Goal: Complete application form: Complete application form

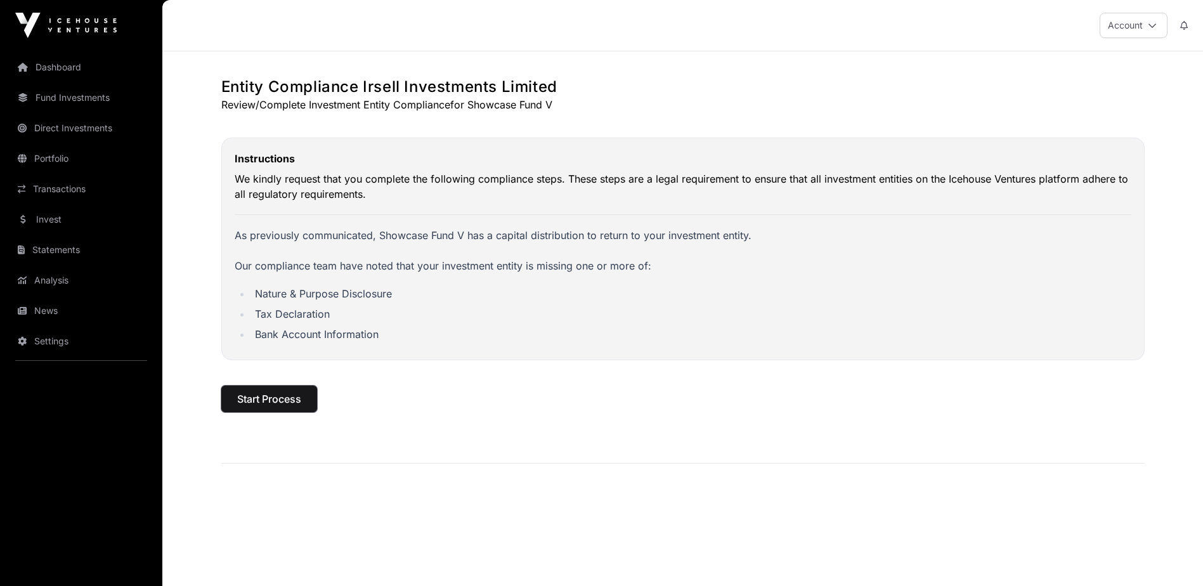
click at [283, 396] on span "Start Process" at bounding box center [269, 398] width 64 height 15
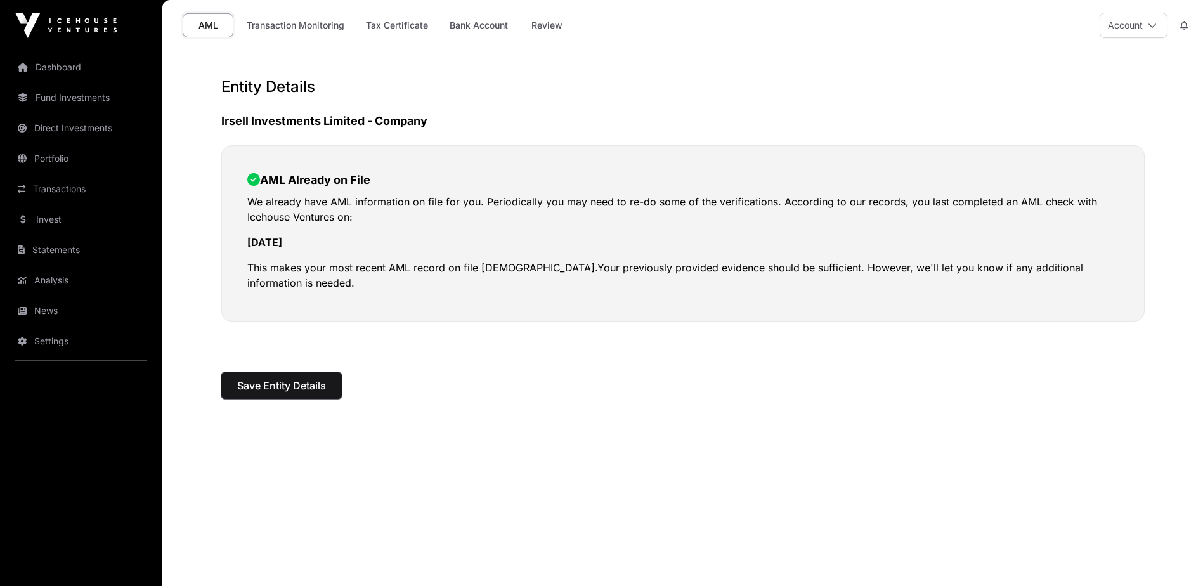
click at [282, 389] on span "Save Entity Details" at bounding box center [281, 385] width 89 height 15
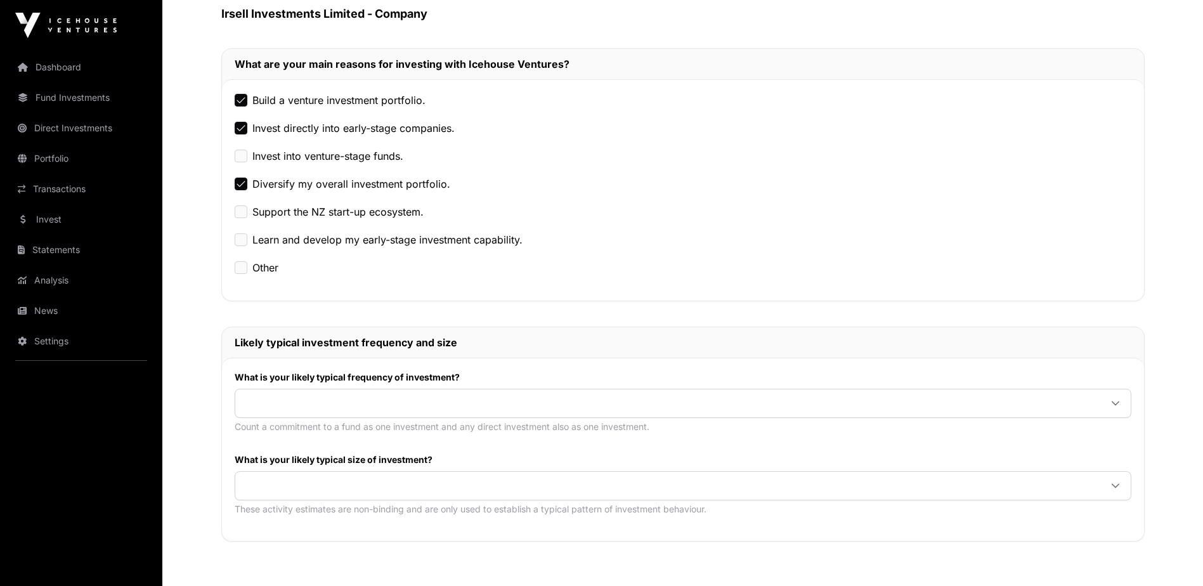
scroll to position [254, 0]
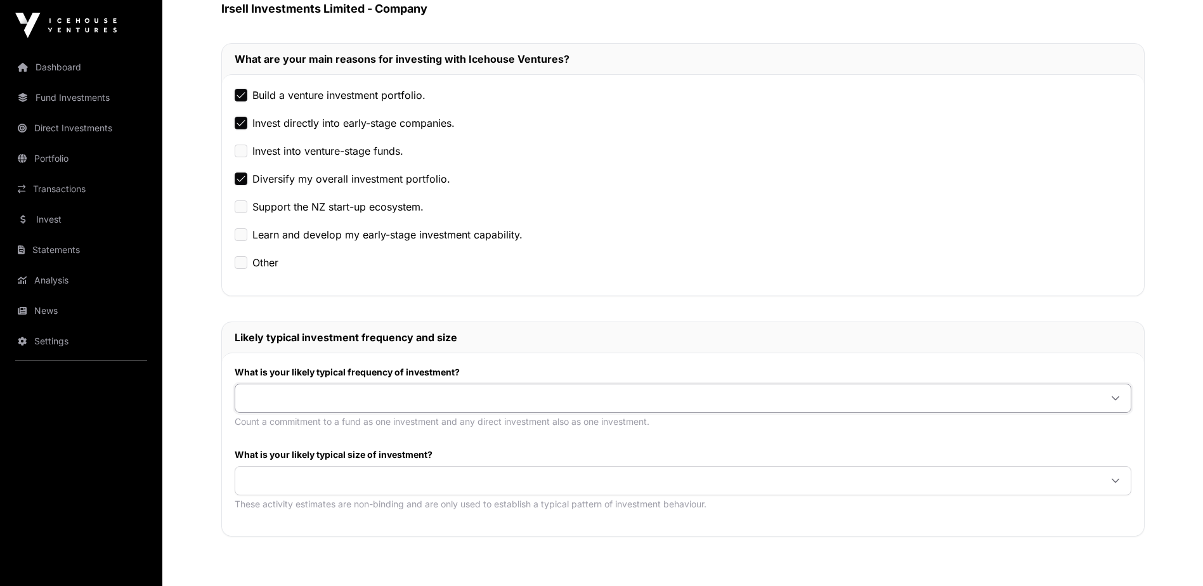
click at [323, 398] on span at bounding box center [667, 398] width 865 height 23
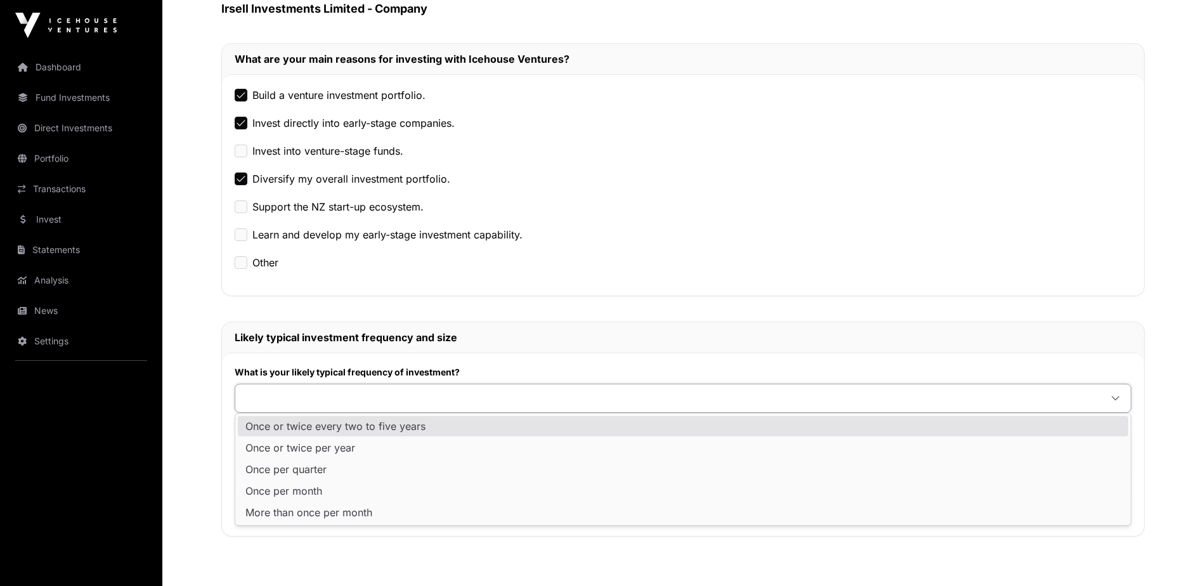
click at [317, 427] on span "Once or twice every two to five years" at bounding box center [335, 426] width 180 height 10
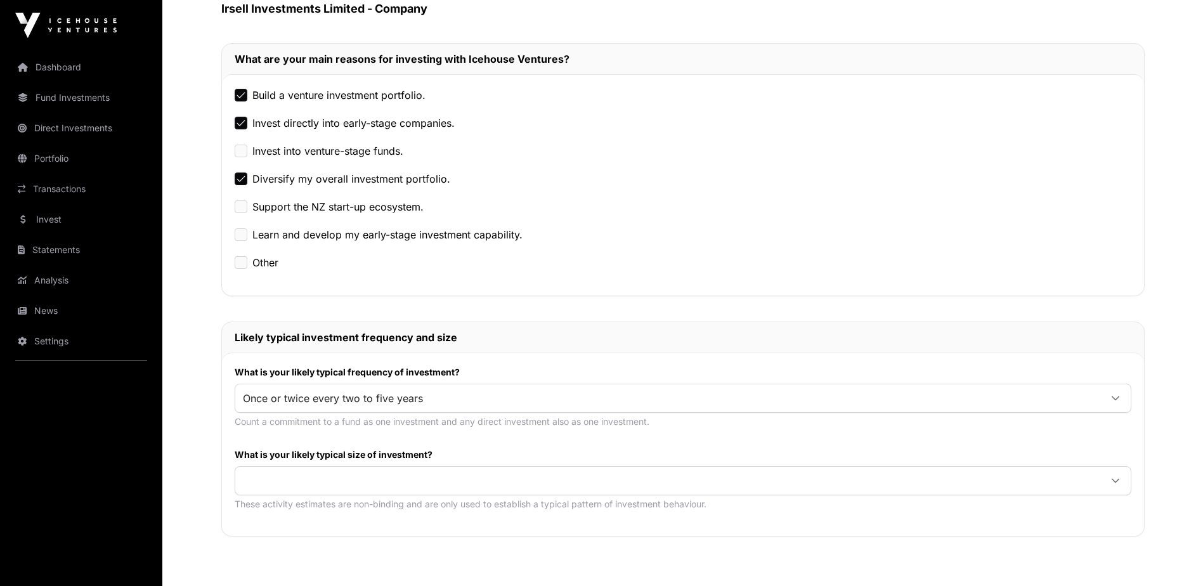
click at [311, 489] on span at bounding box center [667, 480] width 865 height 23
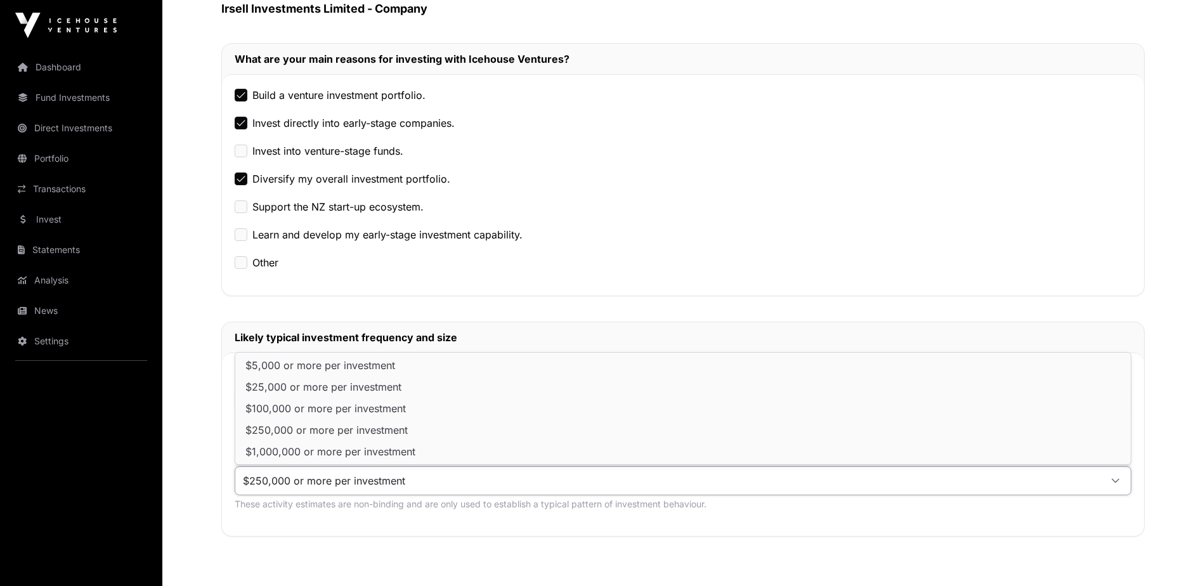
click at [313, 433] on span "$250,000 or more per investment" at bounding box center [326, 430] width 162 height 10
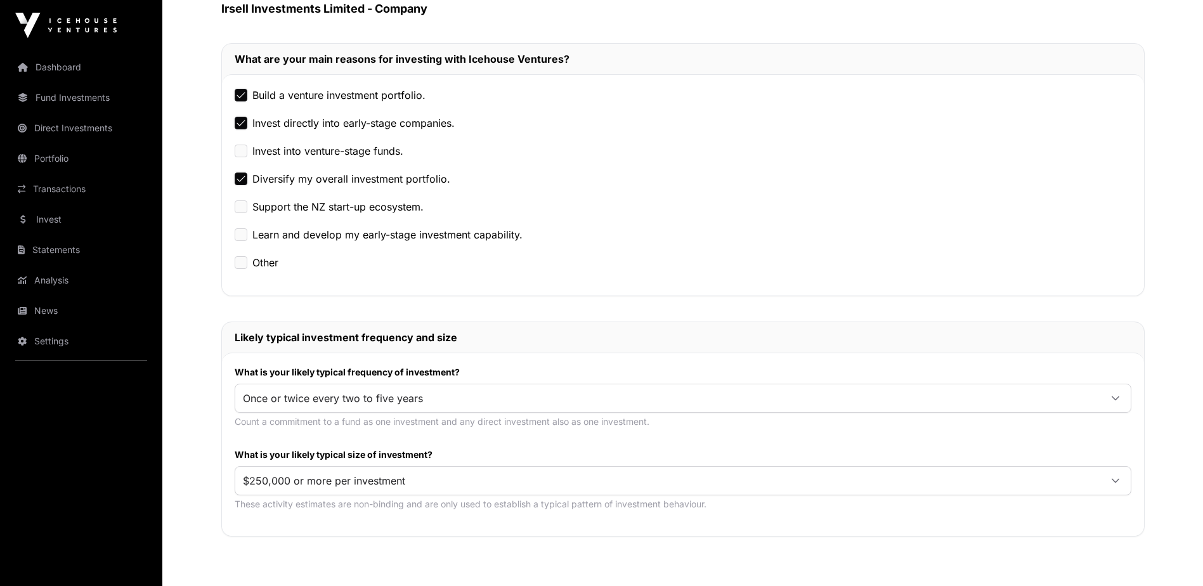
click at [313, 486] on span "$250,000 or more per investment" at bounding box center [667, 480] width 865 height 23
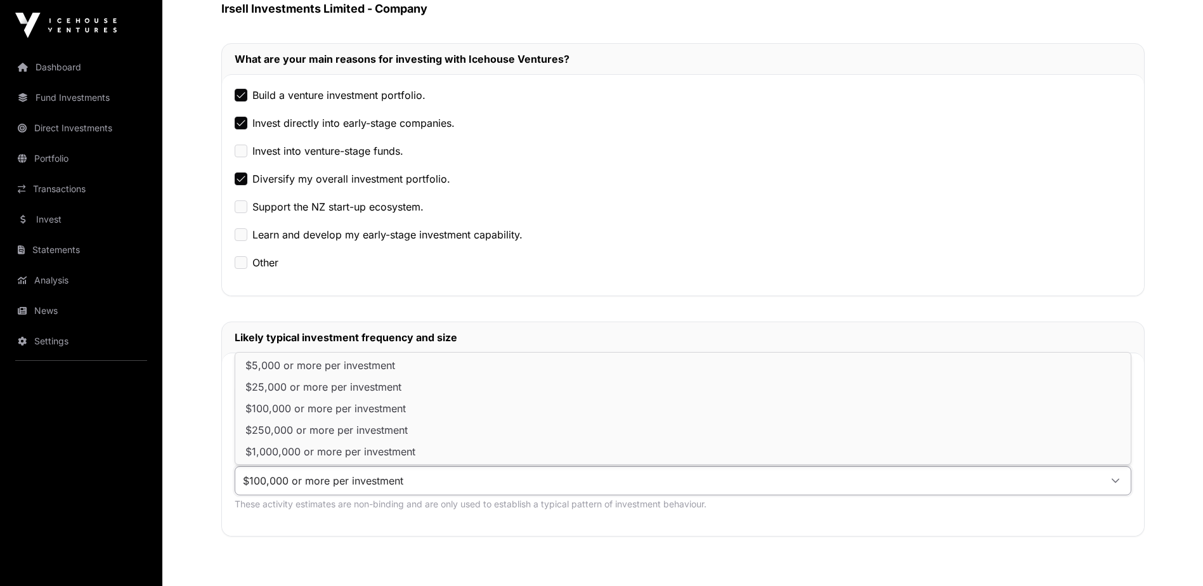
click at [316, 410] on span "$100,000 or more per investment" at bounding box center [325, 408] width 160 height 10
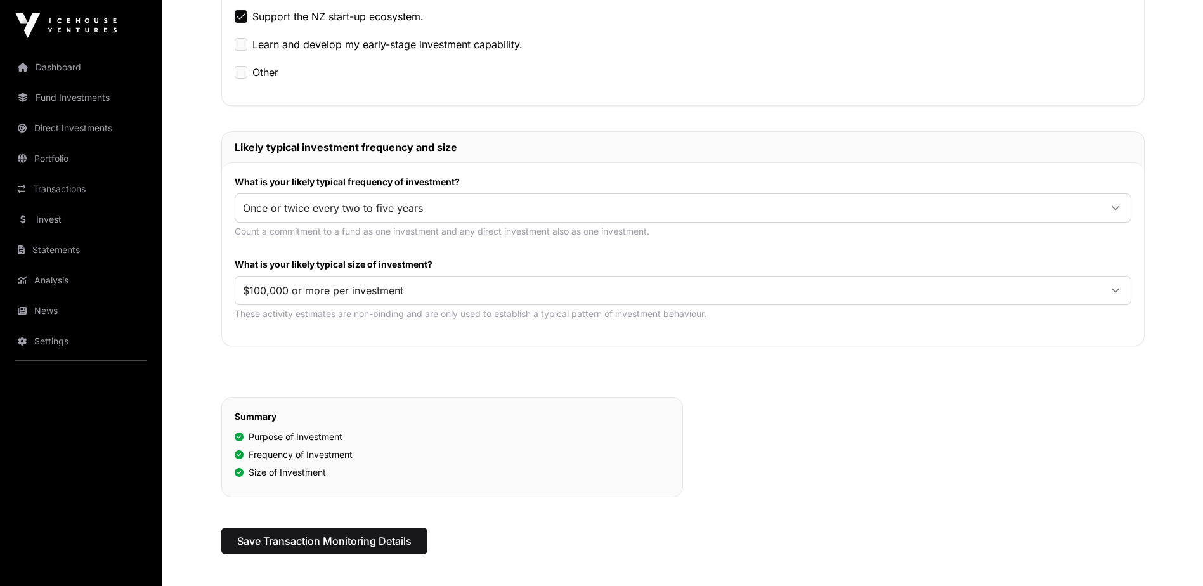
scroll to position [519, 0]
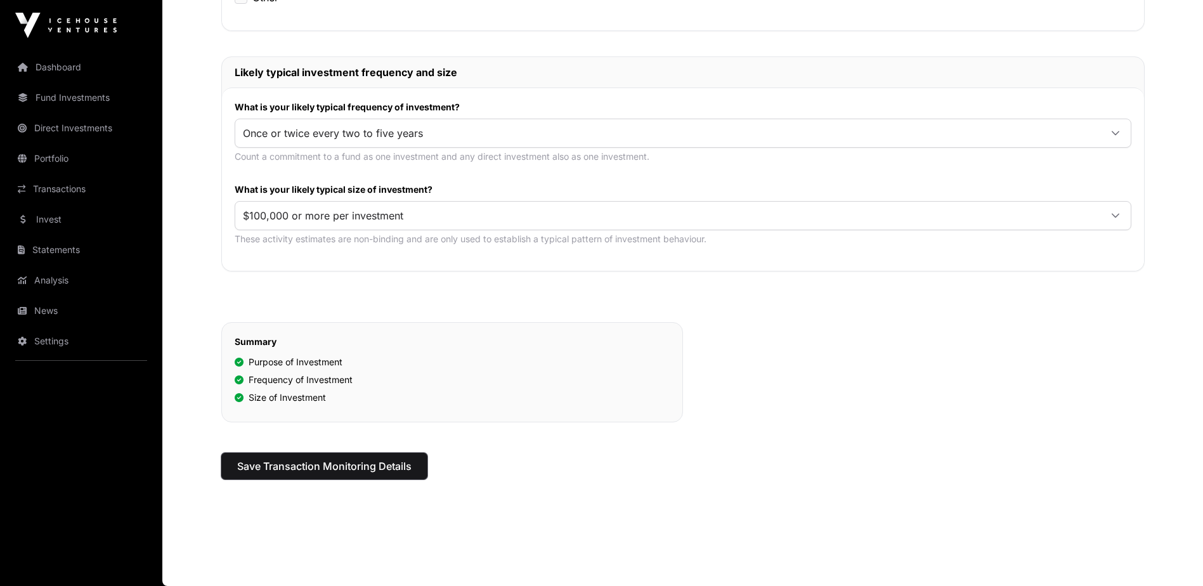
click at [358, 463] on span "Save Transaction Monitoring Details" at bounding box center [324, 465] width 174 height 15
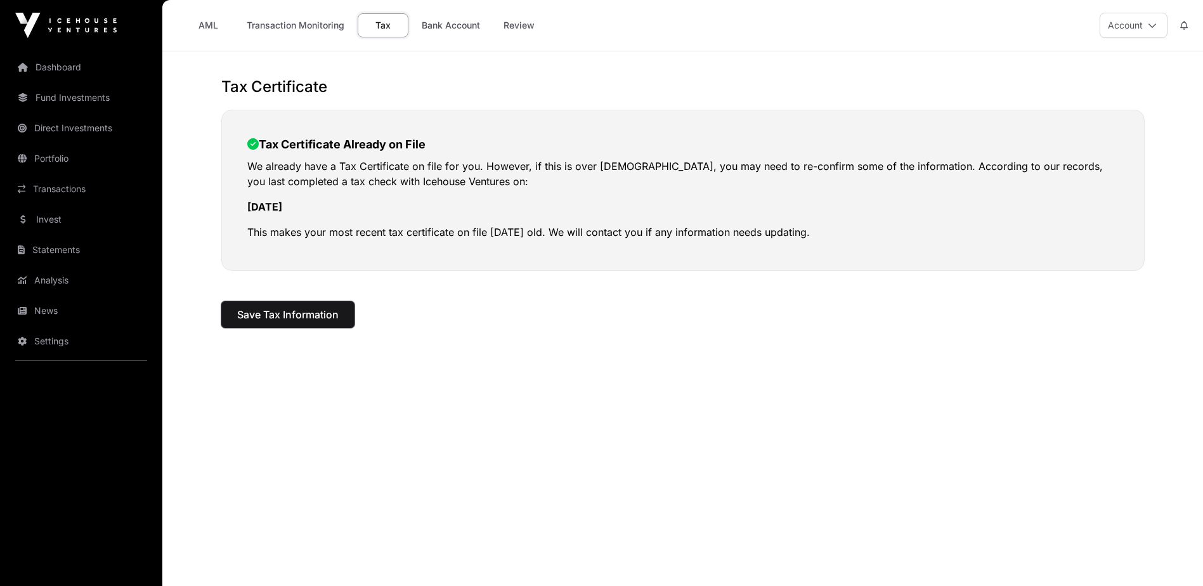
click at [294, 316] on span "Save Tax Information" at bounding box center [287, 314] width 101 height 15
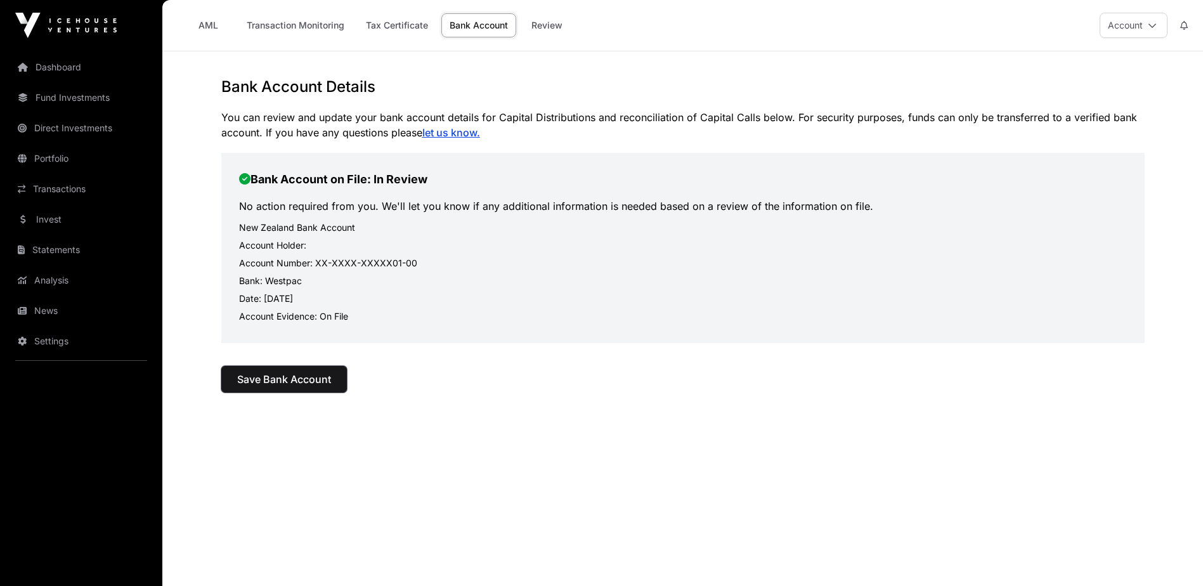
click at [287, 373] on span "Save Bank Account" at bounding box center [284, 379] width 94 height 15
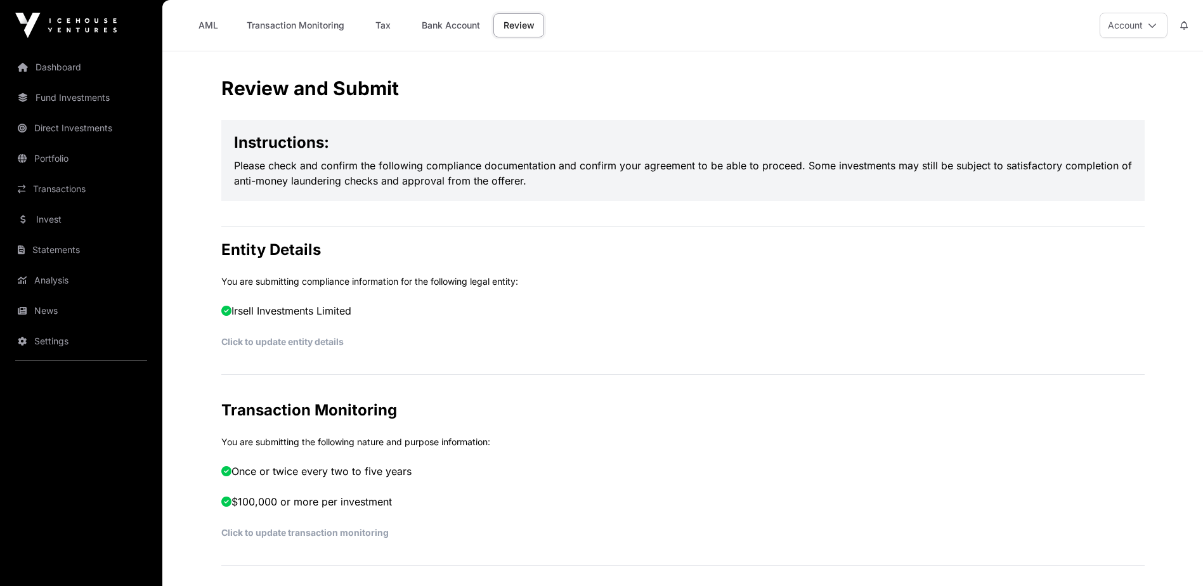
click at [458, 25] on link "Bank Account" at bounding box center [450, 25] width 75 height 24
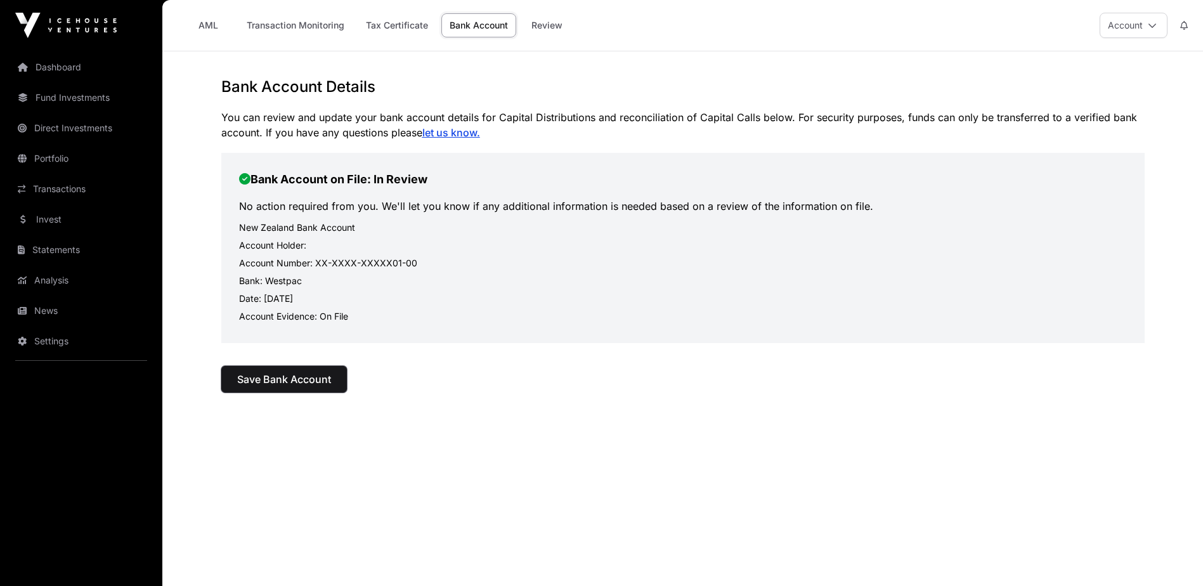
click at [304, 380] on span "Save Bank Account" at bounding box center [284, 379] width 94 height 15
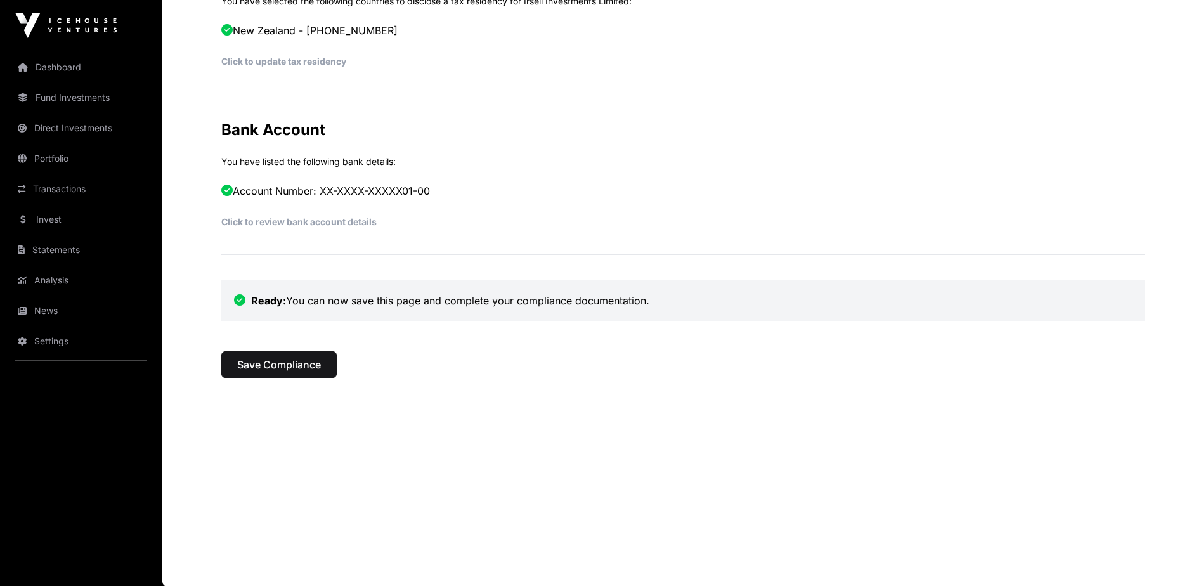
scroll to position [632, 0]
click at [289, 365] on span "Save Compliance" at bounding box center [279, 363] width 84 height 15
